Goal: Task Accomplishment & Management: Complete application form

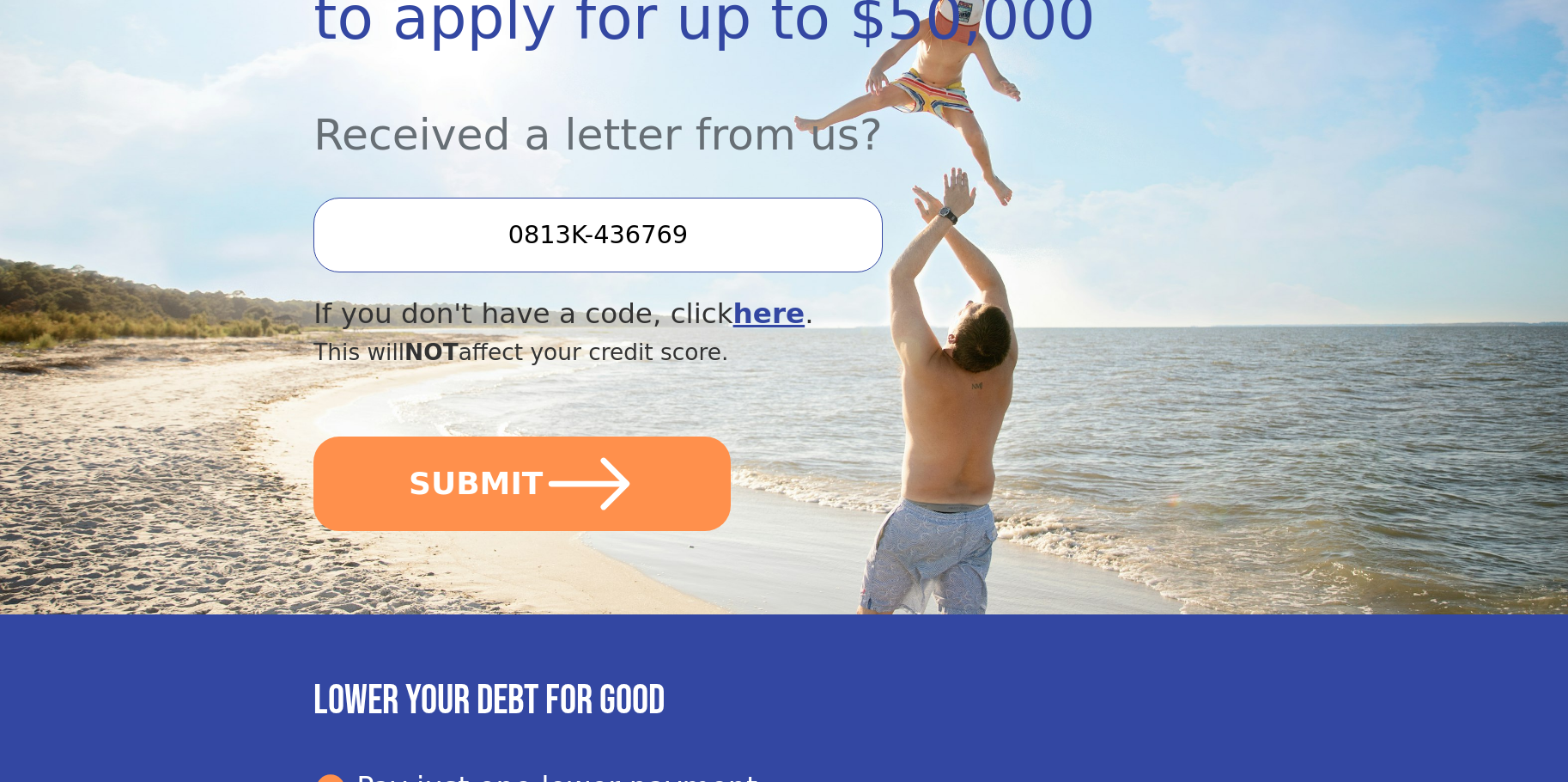
scroll to position [430, 0]
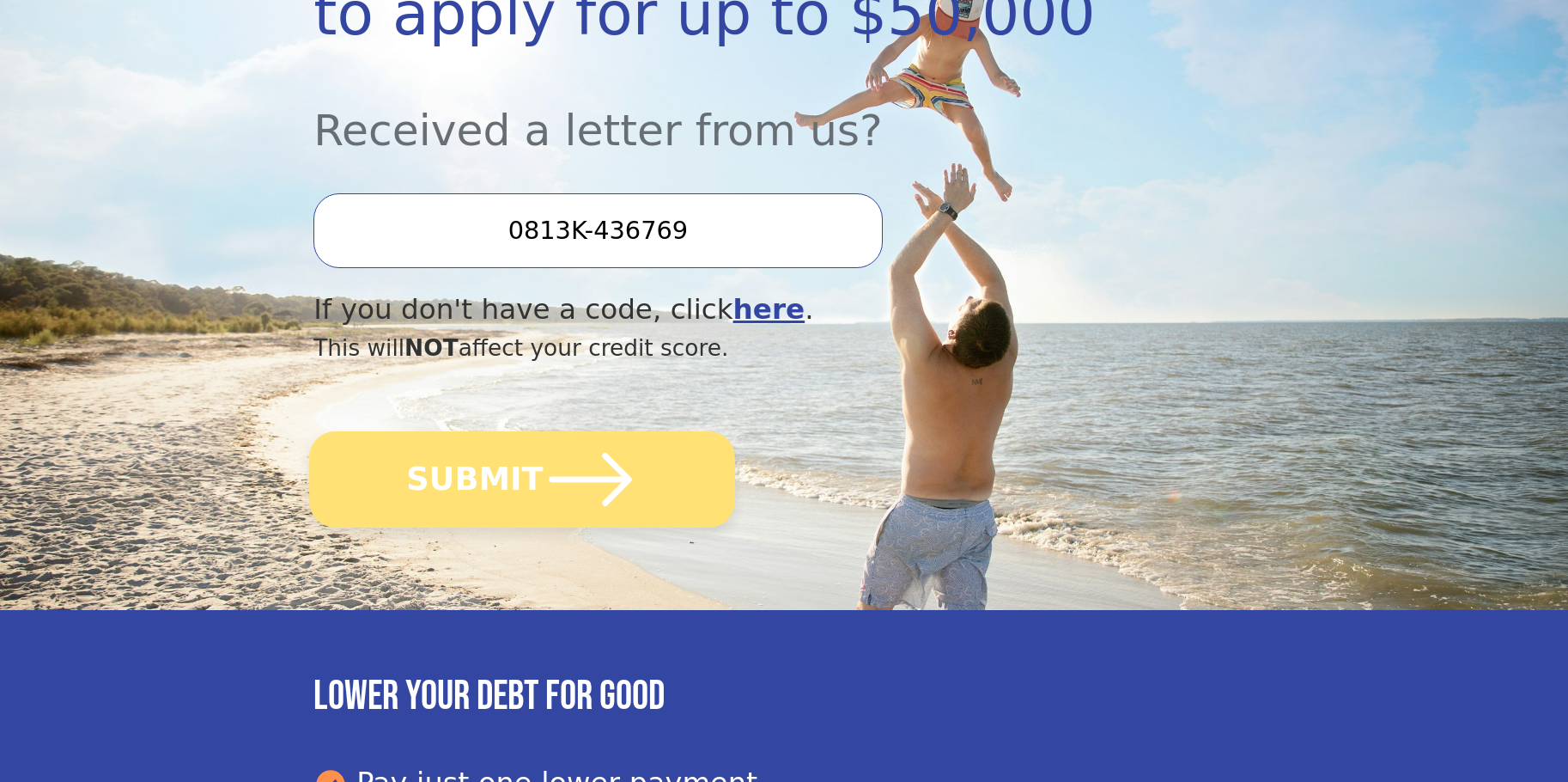
click at [522, 480] on button "SUBMIT" at bounding box center [521, 479] width 426 height 96
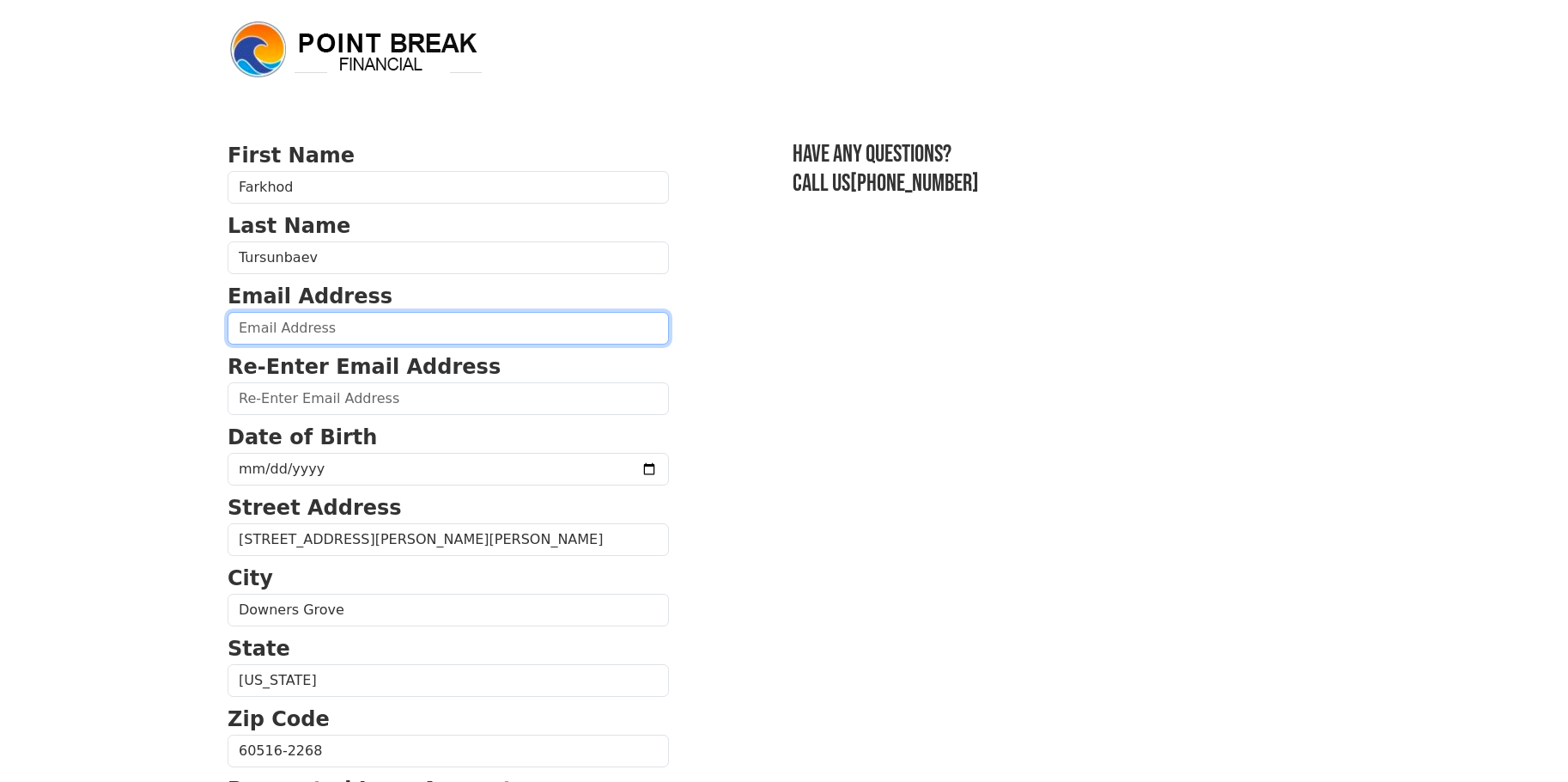
click at [274, 324] on input "email" at bounding box center [449, 328] width 441 height 32
type input "Foha88077@yahoo.com"
type input "(361) 229-2005"
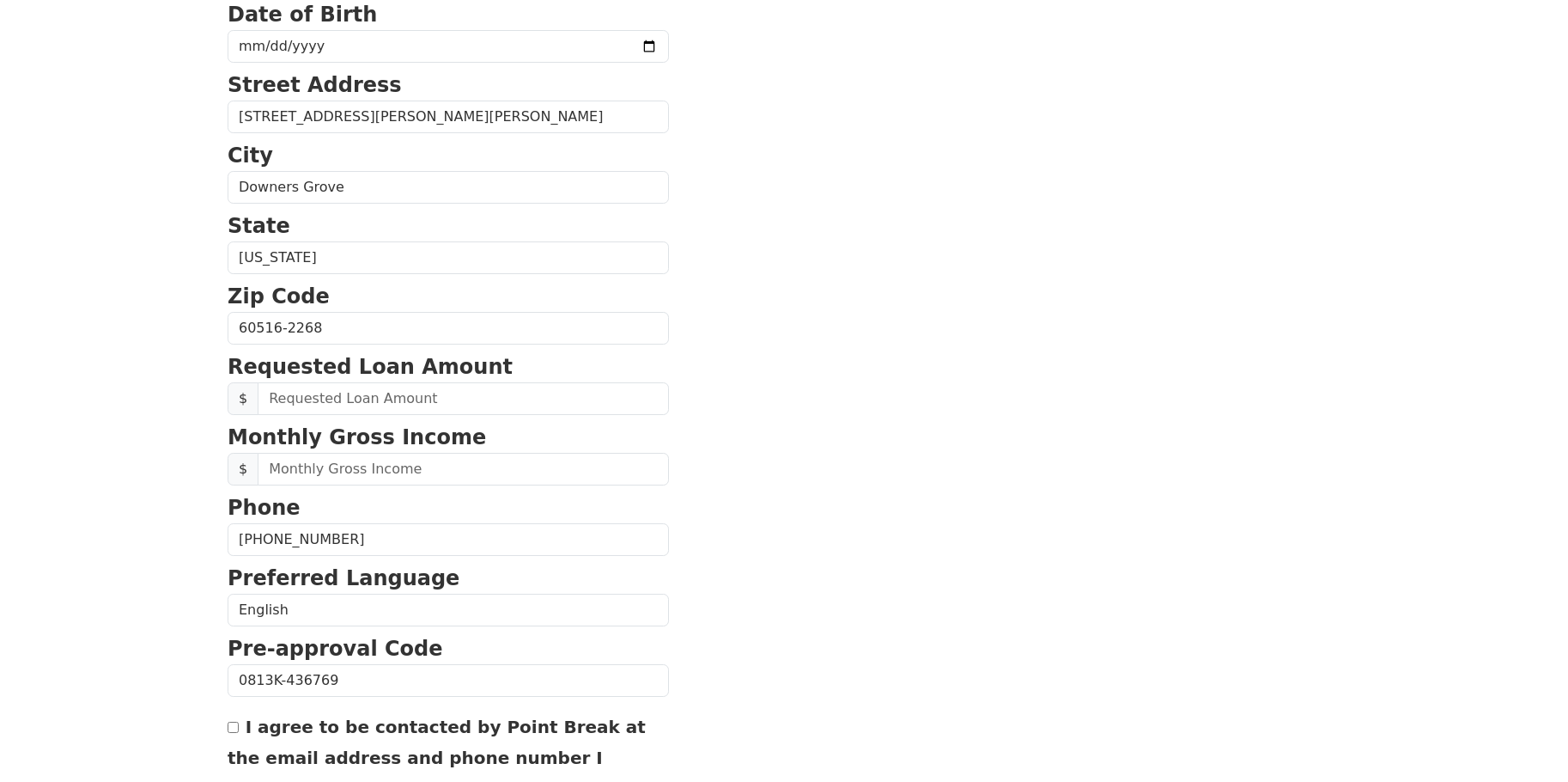
scroll to position [399, 0]
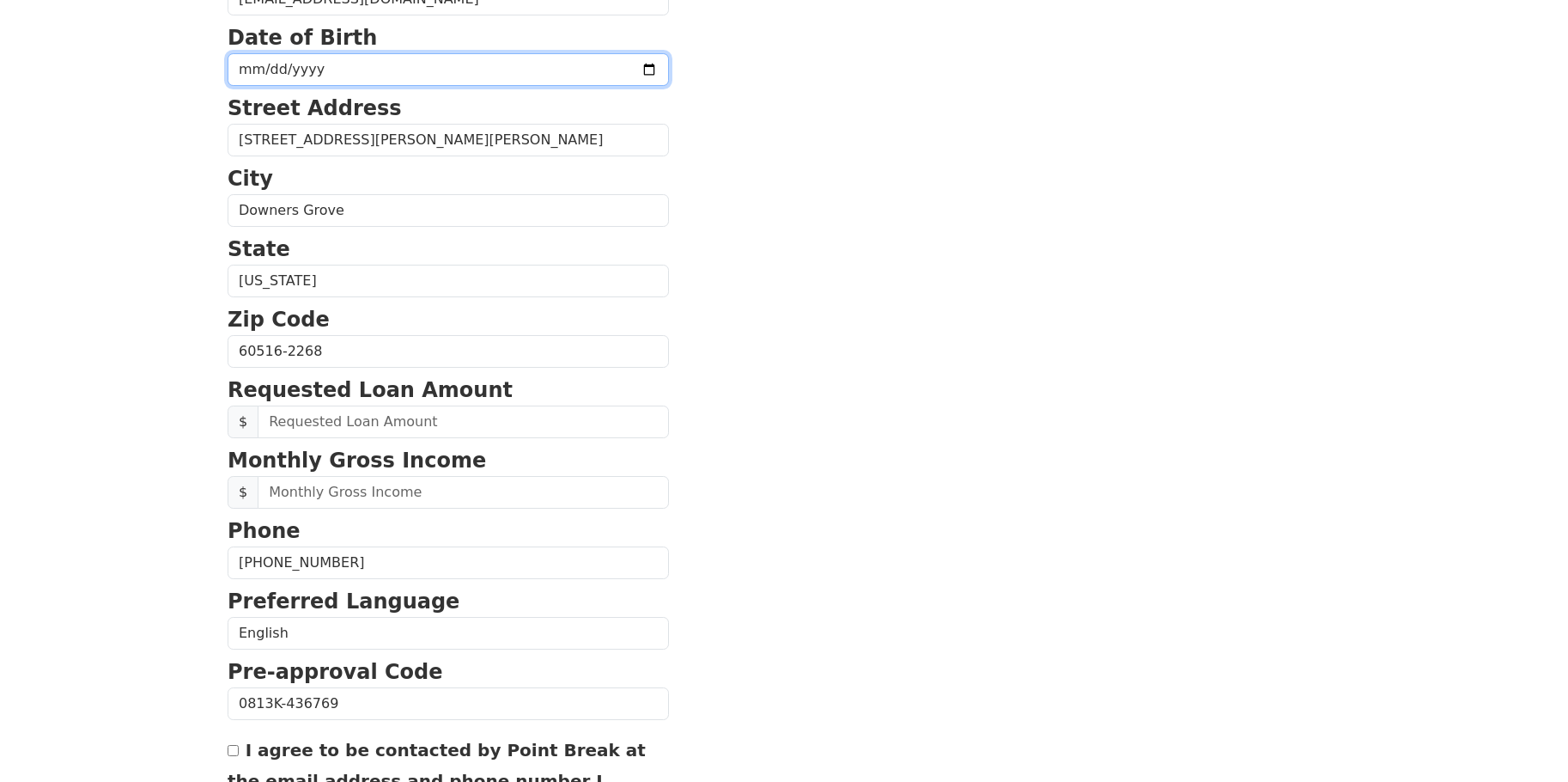
click at [235, 67] on input "date" at bounding box center [449, 69] width 441 height 32
type input "1988-07-02"
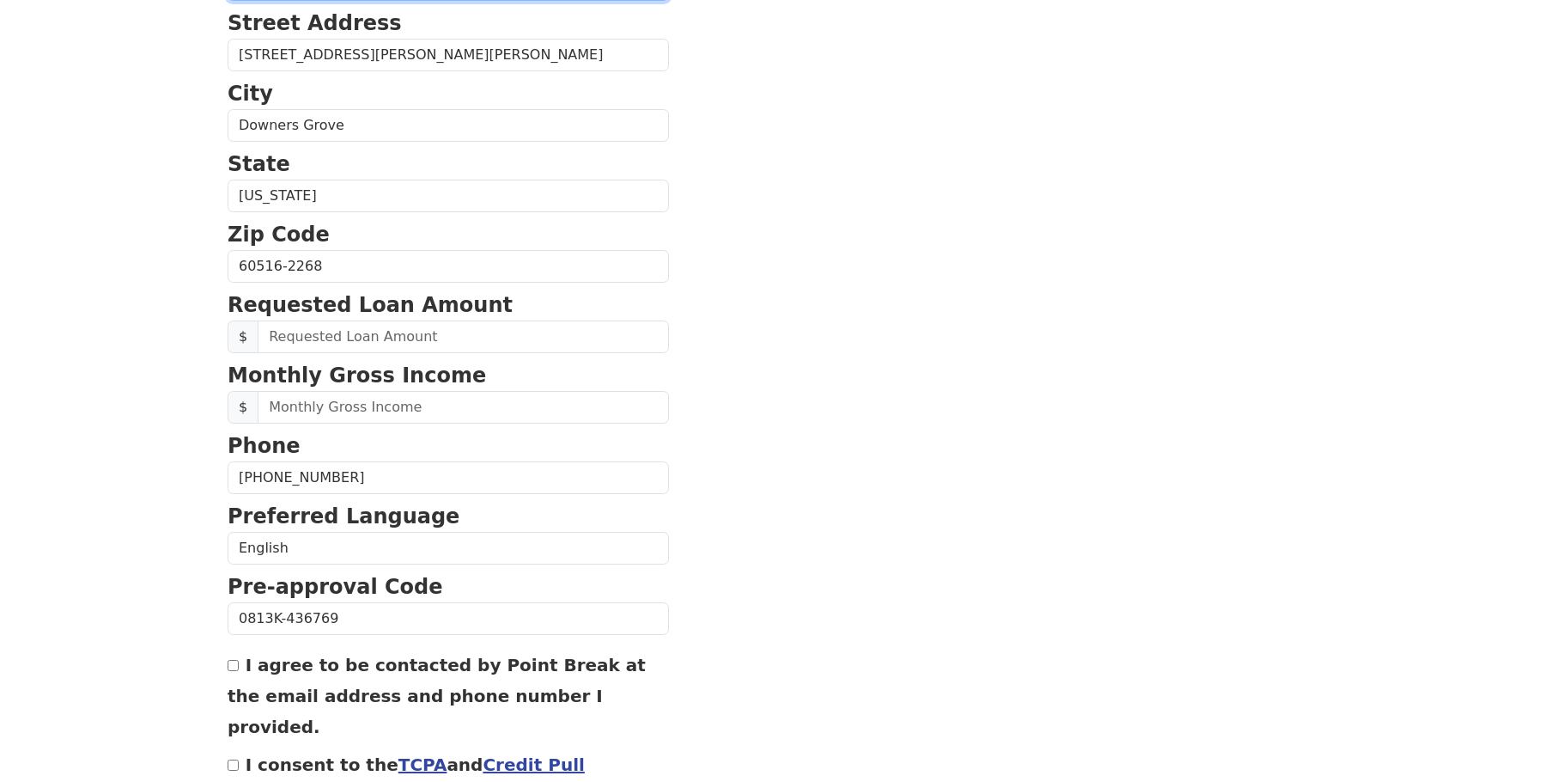
scroll to position [486, 0]
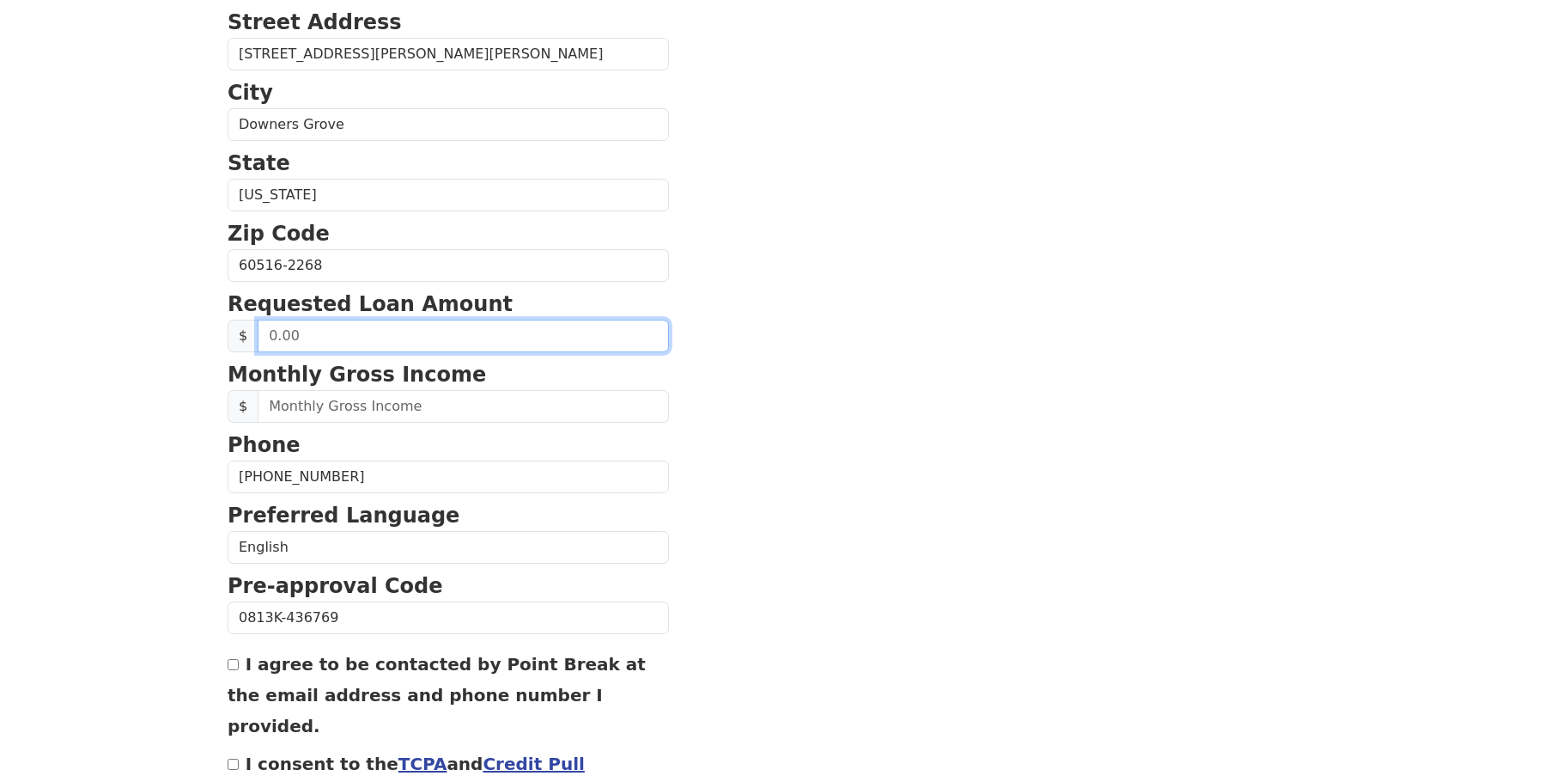
click at [367, 335] on input "text" at bounding box center [463, 336] width 412 height 32
type input "50,000.00"
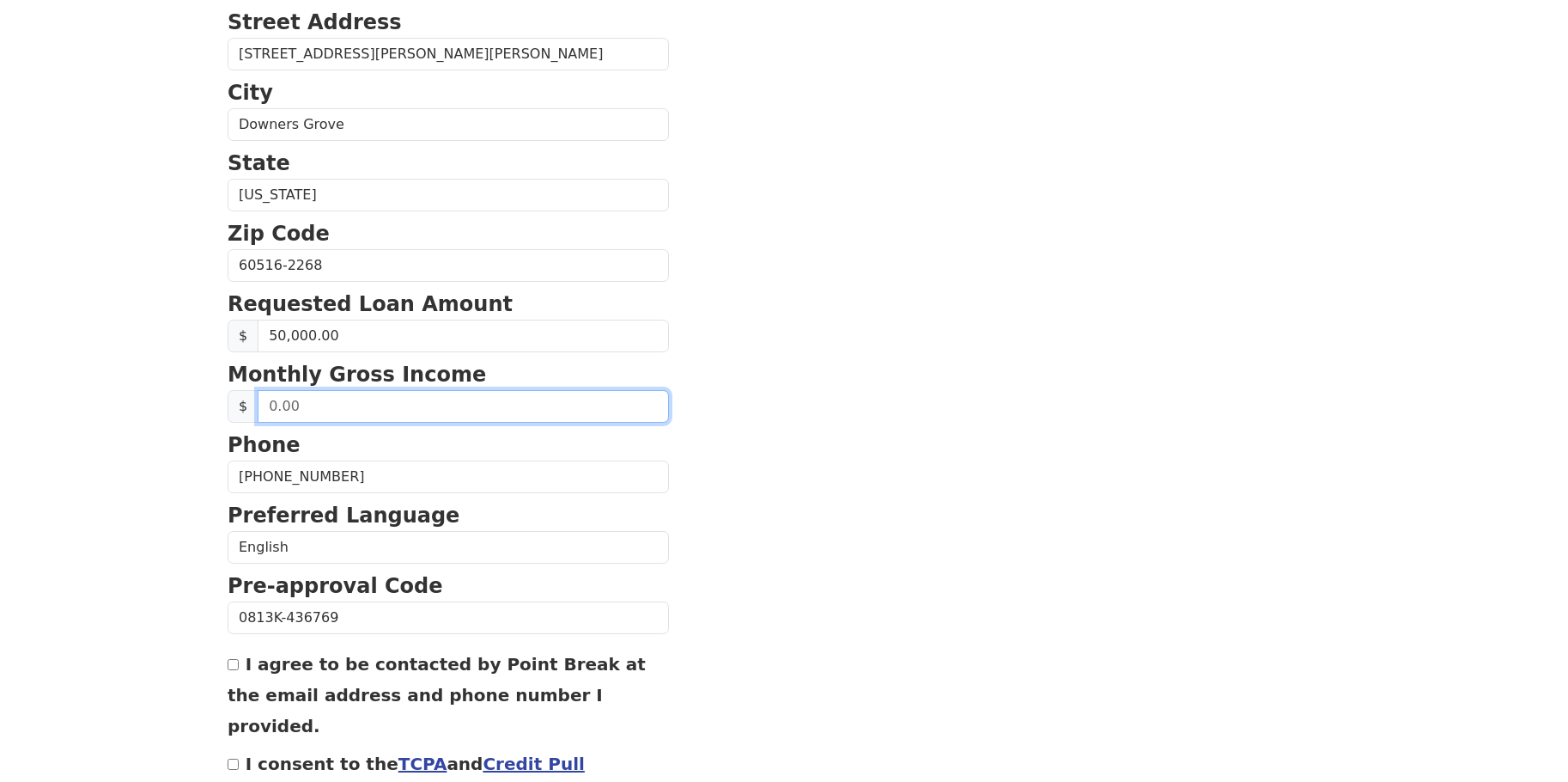
click at [320, 413] on input "text" at bounding box center [463, 406] width 412 height 32
type input "12,000.00"
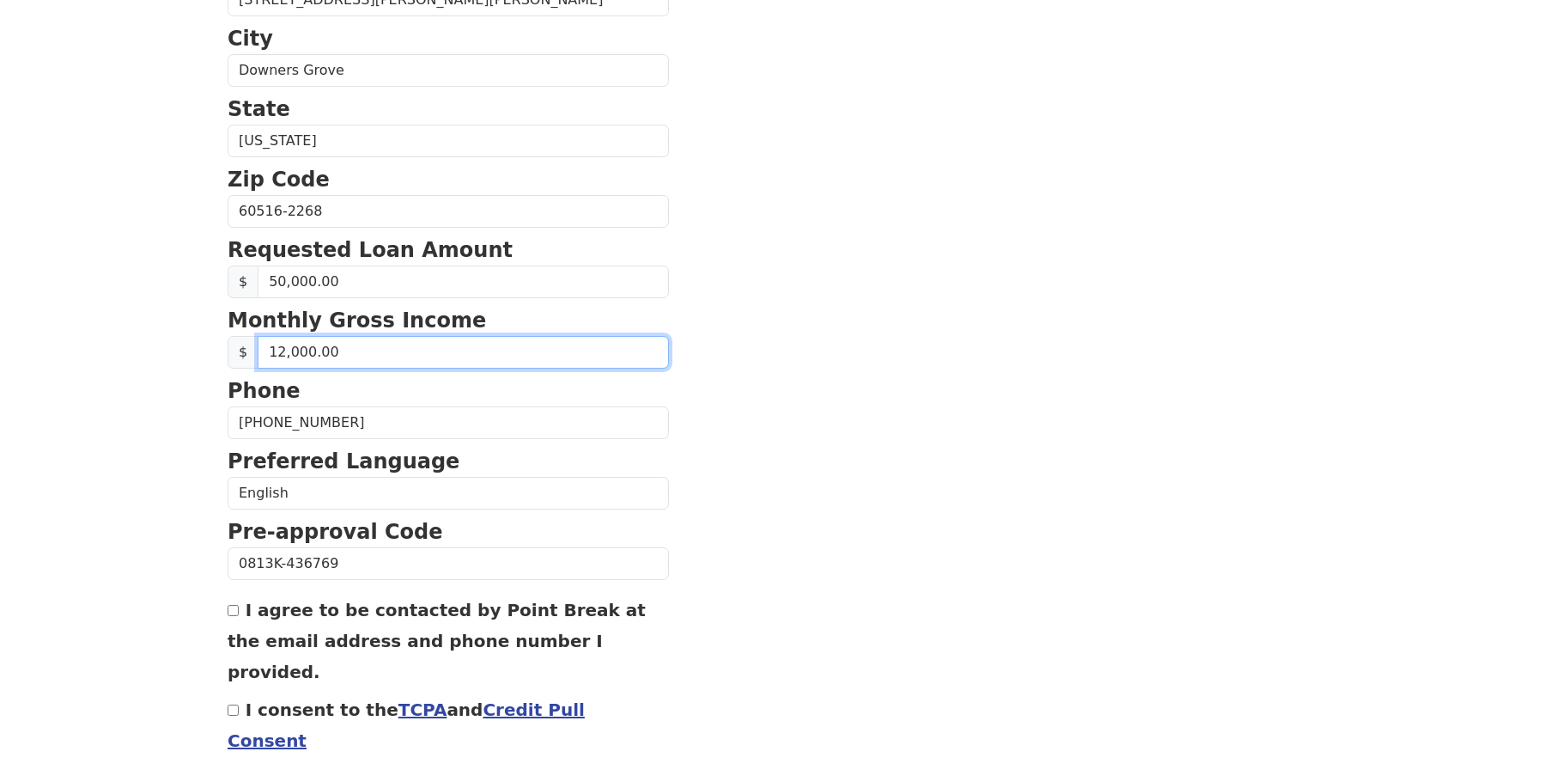
scroll to position [586, 0]
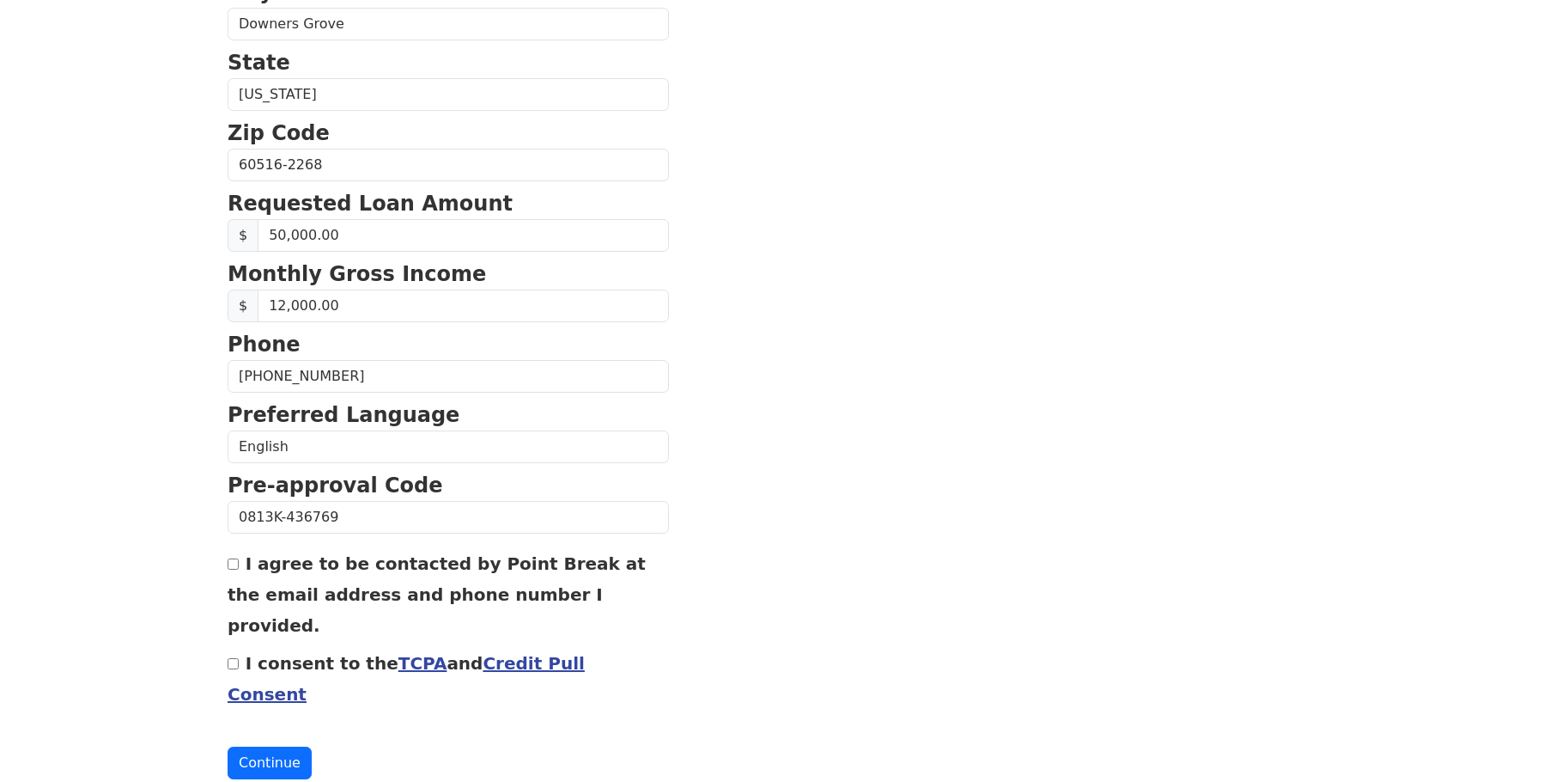
click at [233, 566] on input "I agree to be contacted by Point Break at the email address and phone number I …" at bounding box center [233, 564] width 11 height 11
checkbox input "true"
click at [237, 658] on input "I consent to the TCPA and Credit Pull Consent" at bounding box center [233, 663] width 11 height 11
checkbox input "true"
click at [278, 746] on button "Continue" at bounding box center [269, 762] width 84 height 32
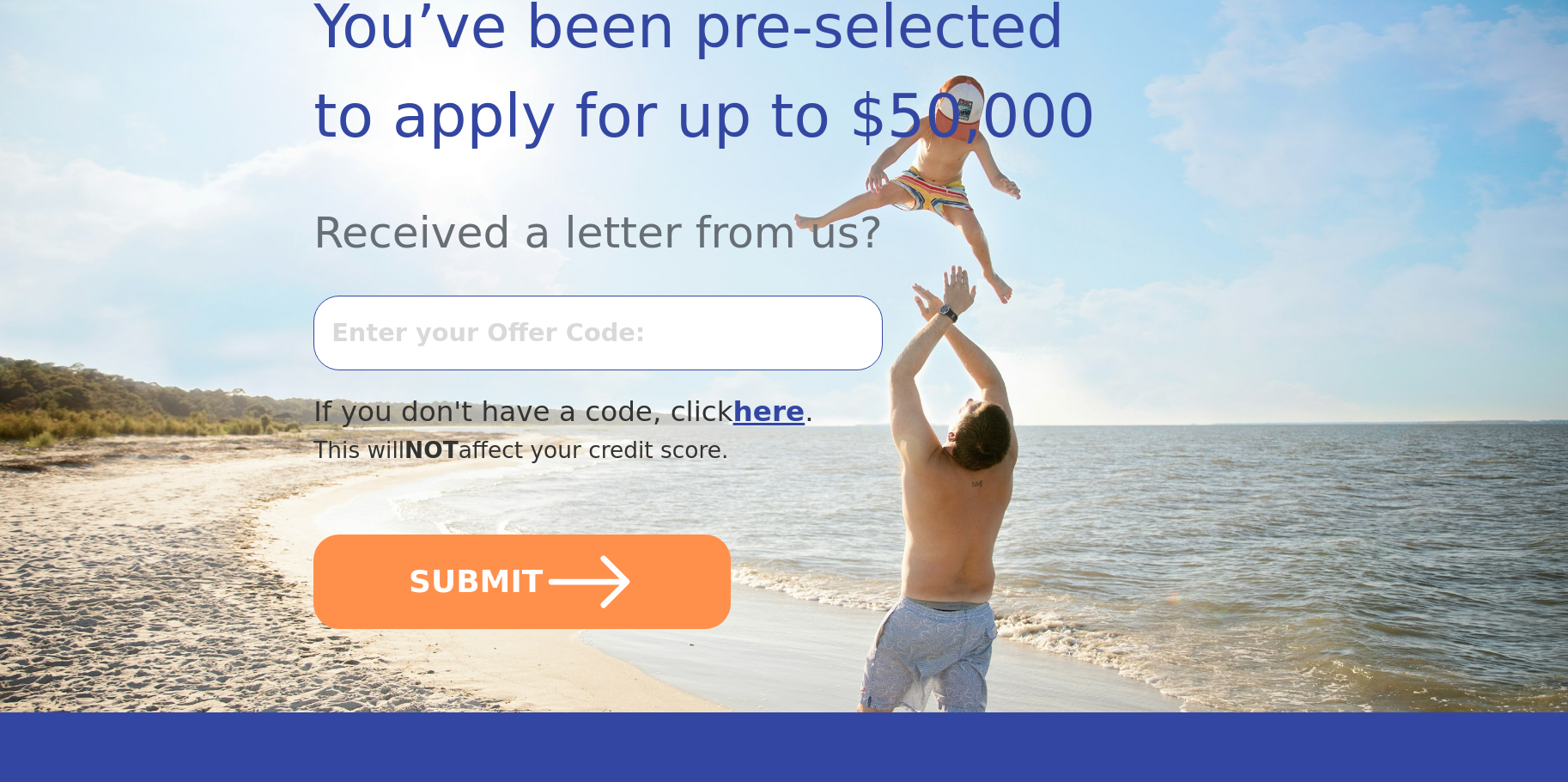
scroll to position [343, 0]
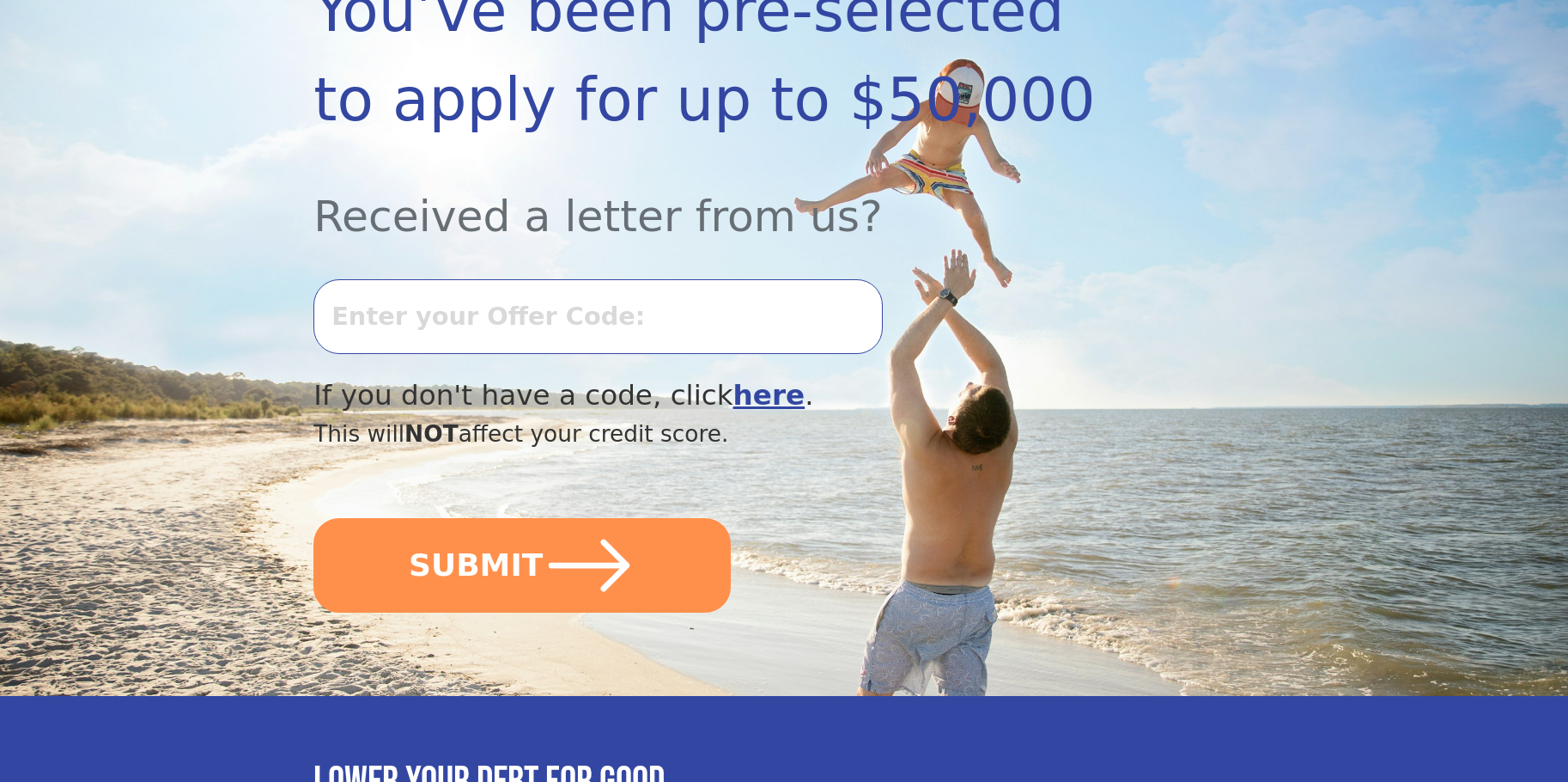
click at [733, 399] on b "here" at bounding box center [769, 395] width 72 height 32
